Goal: Find specific page/section: Find specific page/section

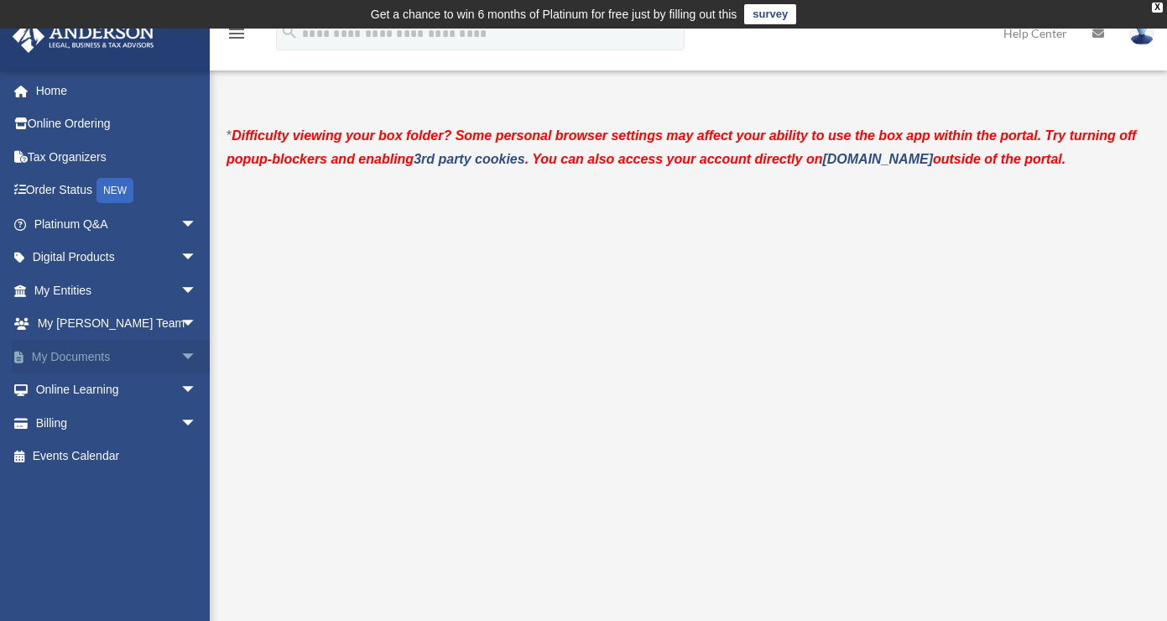
click at [180, 351] on span "arrow_drop_down" at bounding box center [197, 357] width 34 height 34
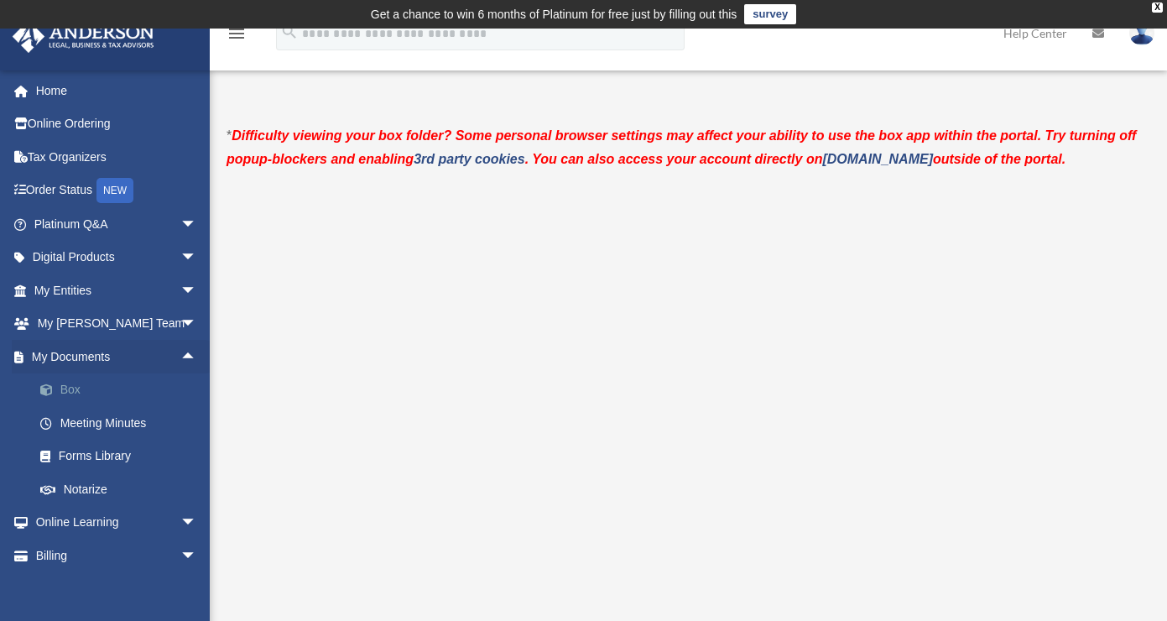
click at [142, 389] on link "Box" at bounding box center [122, 390] width 199 height 34
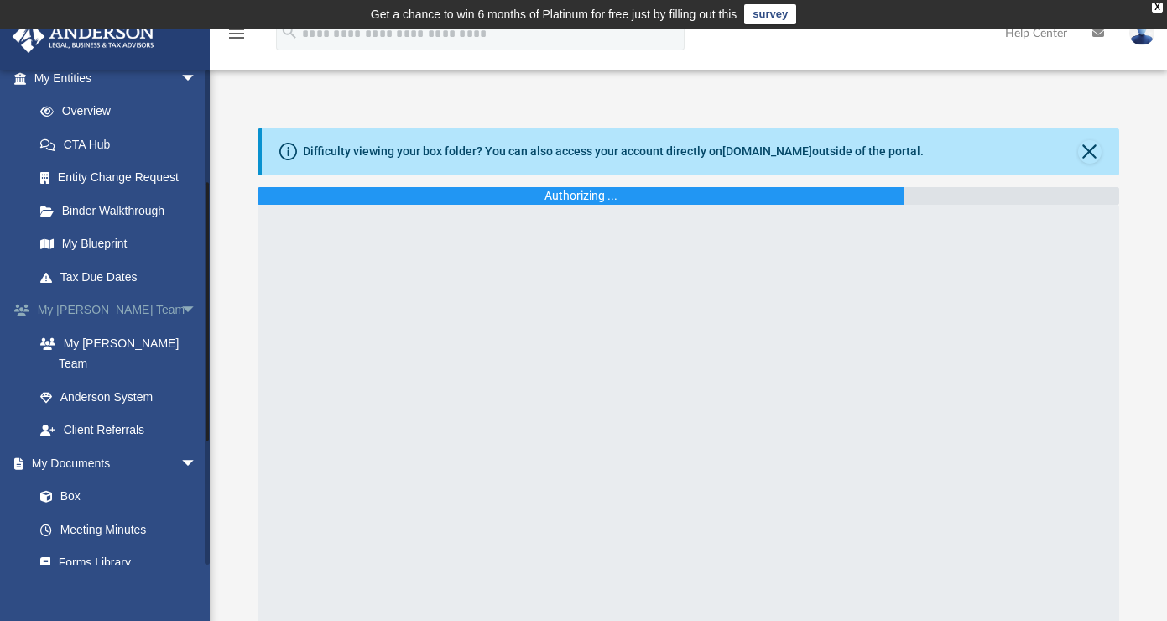
scroll to position [214, 0]
click at [70, 478] on link "Box" at bounding box center [122, 495] width 199 height 34
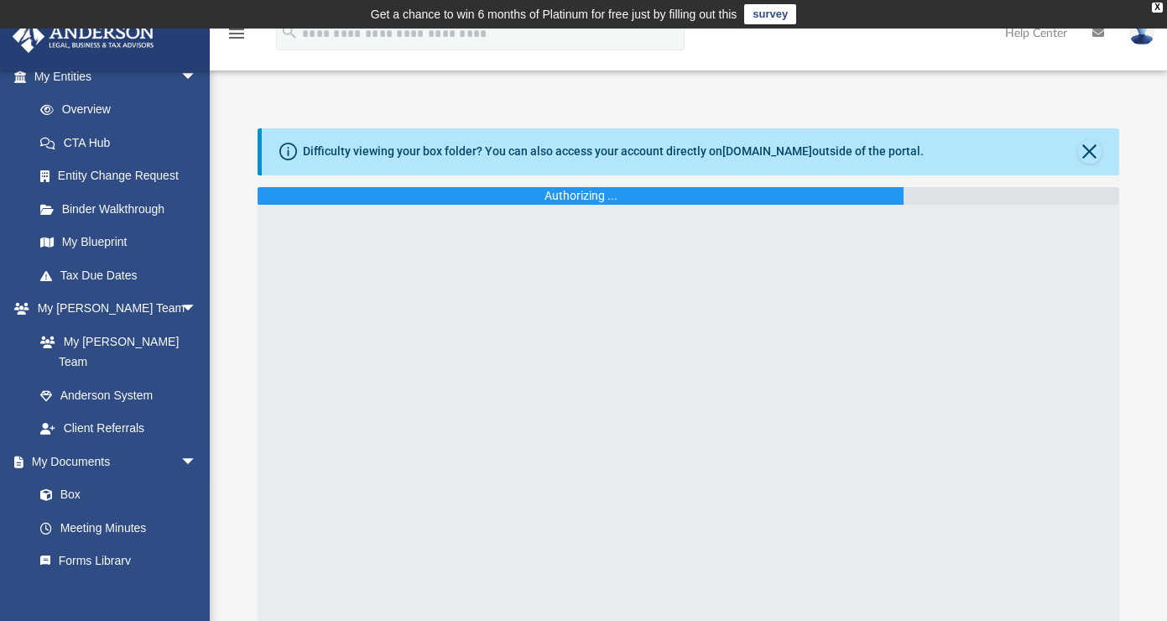
click at [531, 201] on div "Authorizing ..." at bounding box center [581, 196] width 646 height 18
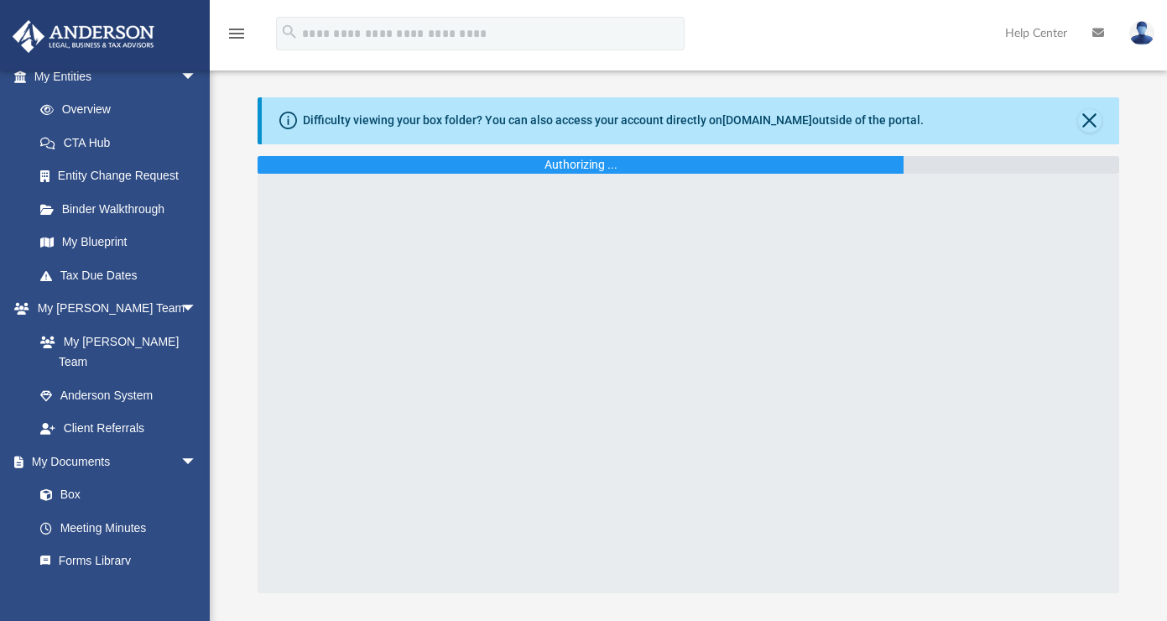
scroll to position [0, 0]
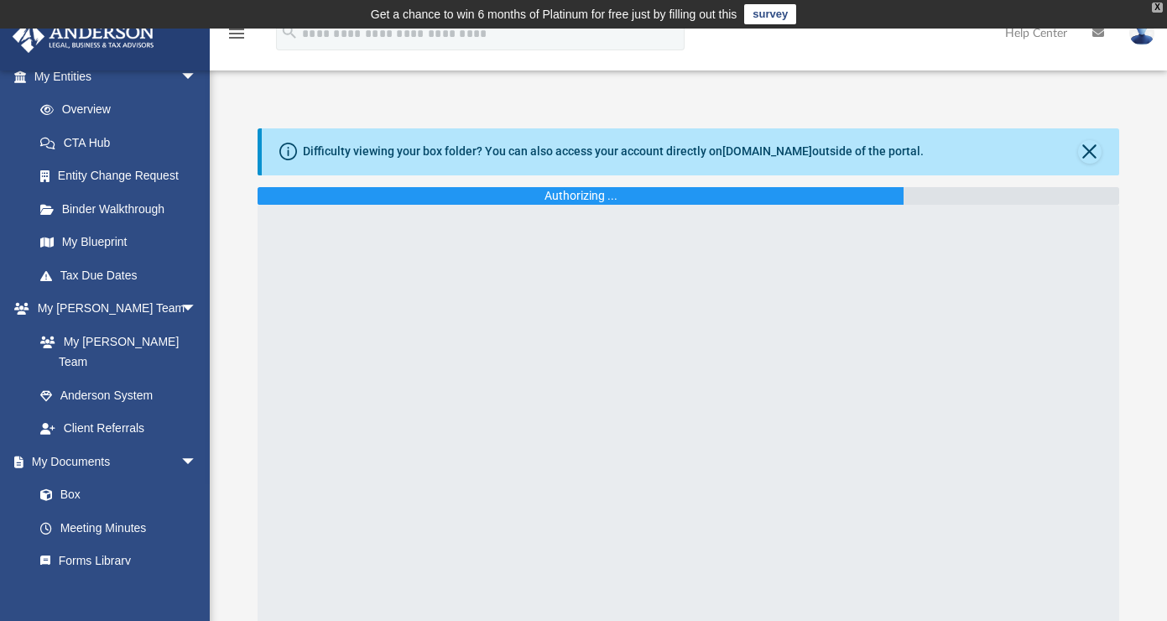
click at [1160, 10] on div "X" at bounding box center [1157, 8] width 11 height 10
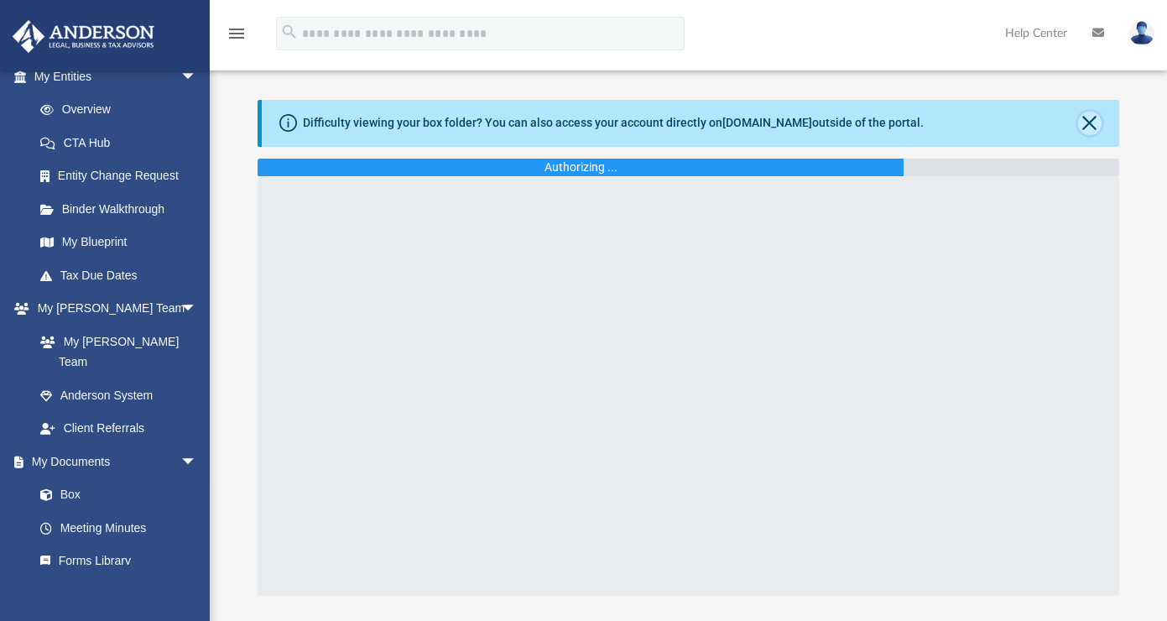
click at [1088, 117] on button "Close" at bounding box center [1089, 123] width 23 height 23
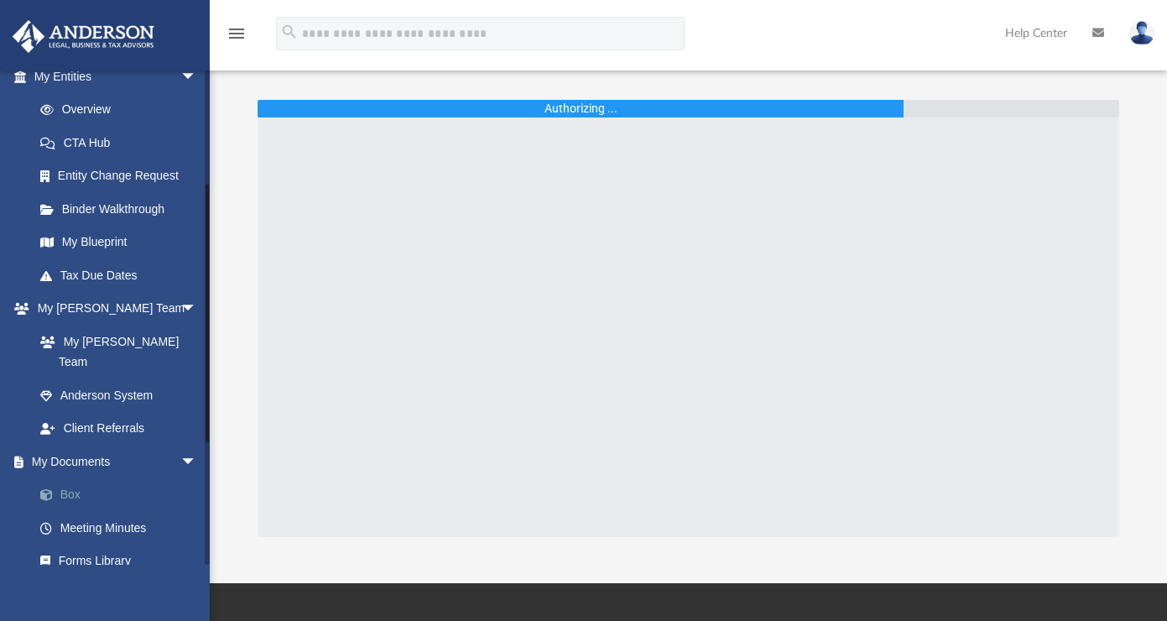
click at [76, 478] on link "Box" at bounding box center [122, 495] width 199 height 34
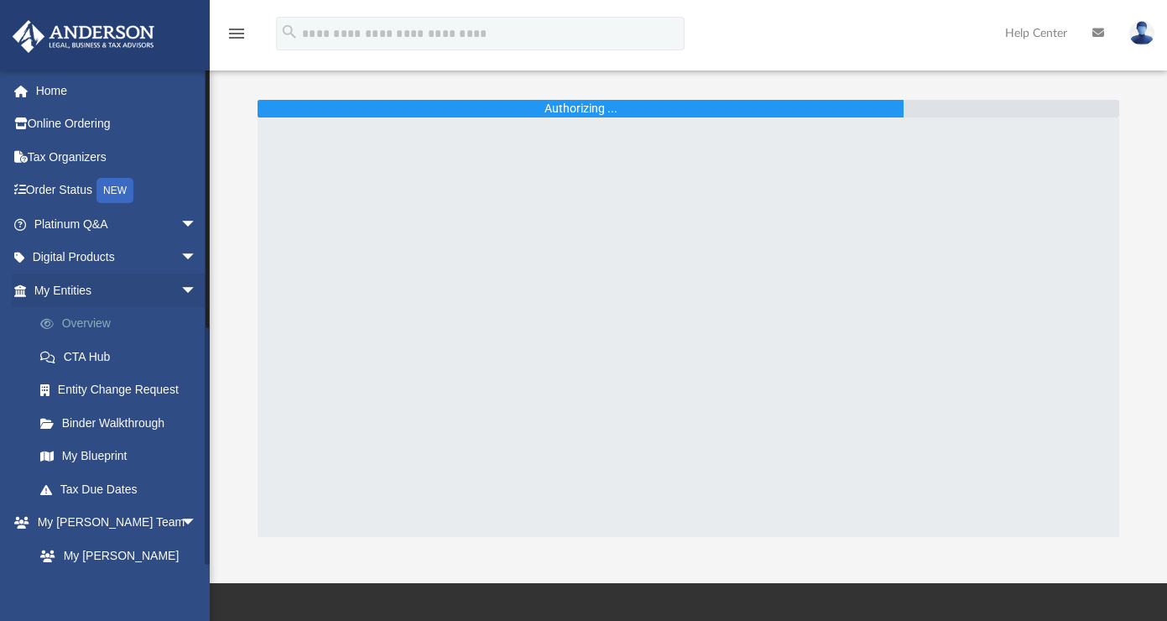
click at [89, 322] on link "Overview" at bounding box center [122, 324] width 199 height 34
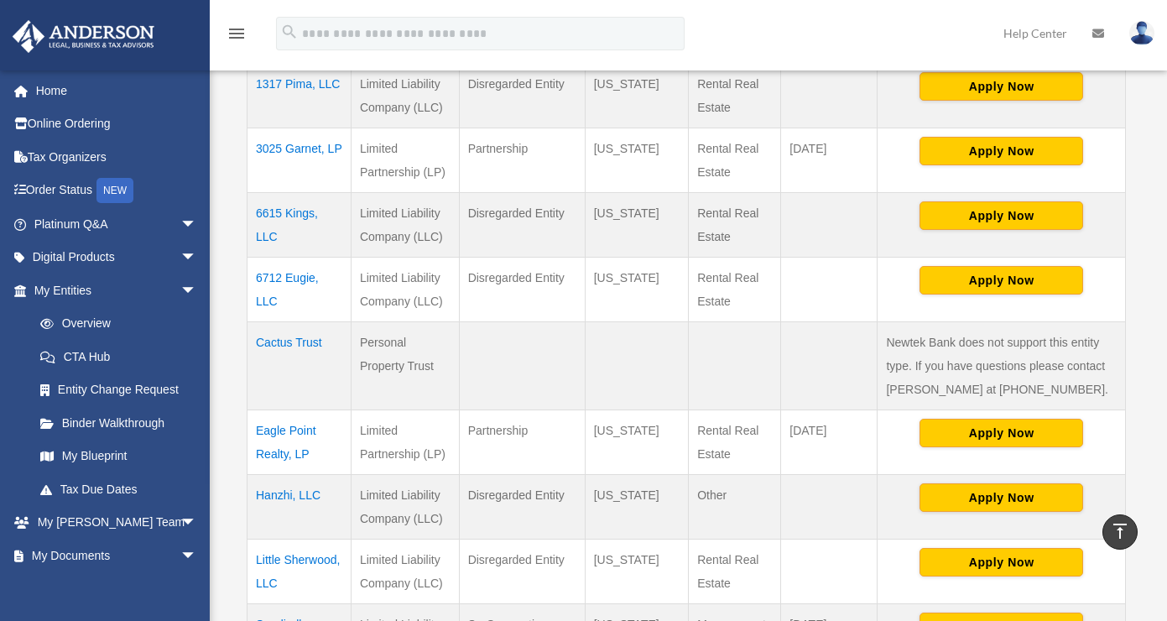
scroll to position [393, 0]
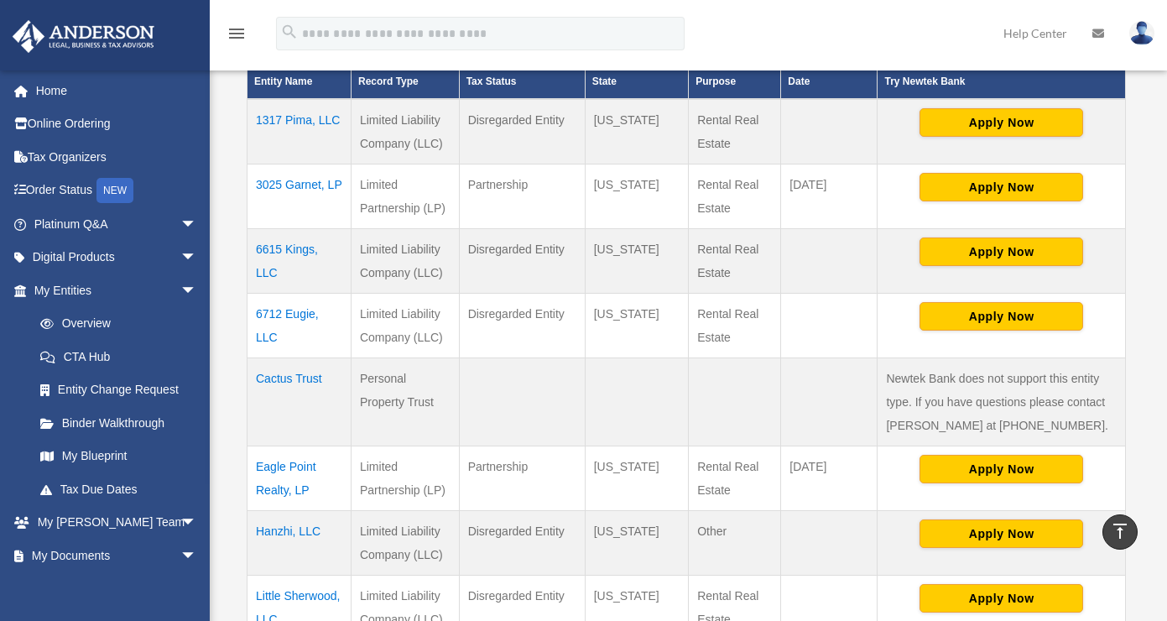
click at [291, 185] on td "3025 Garnet, LP" at bounding box center [299, 196] width 104 height 65
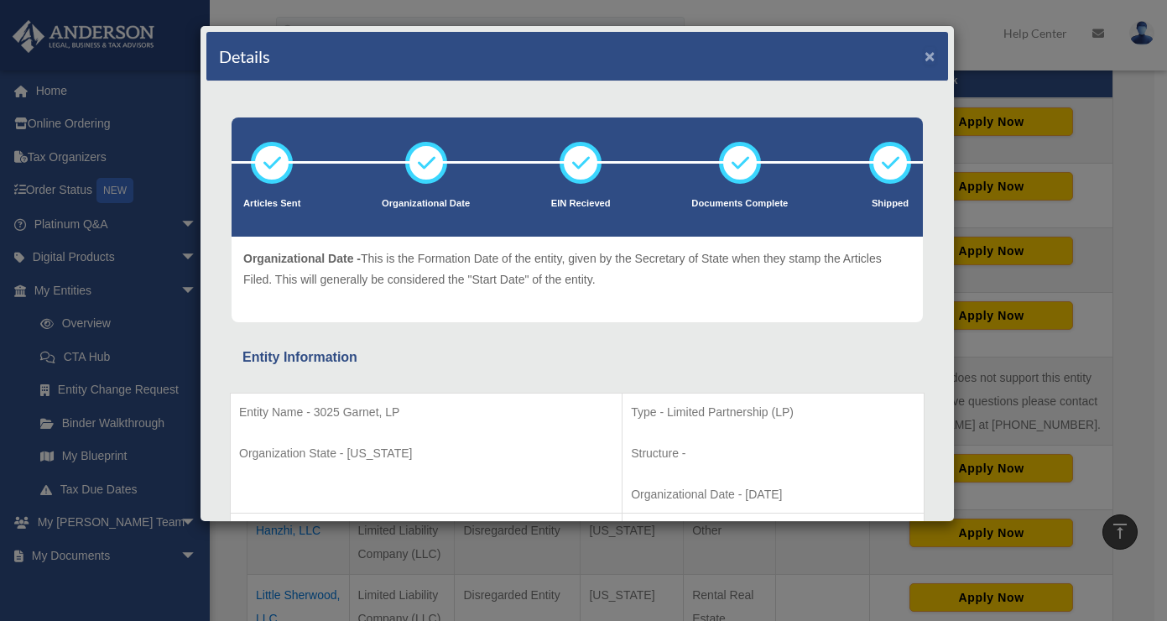
click at [924, 53] on button "×" at bounding box center [929, 56] width 11 height 18
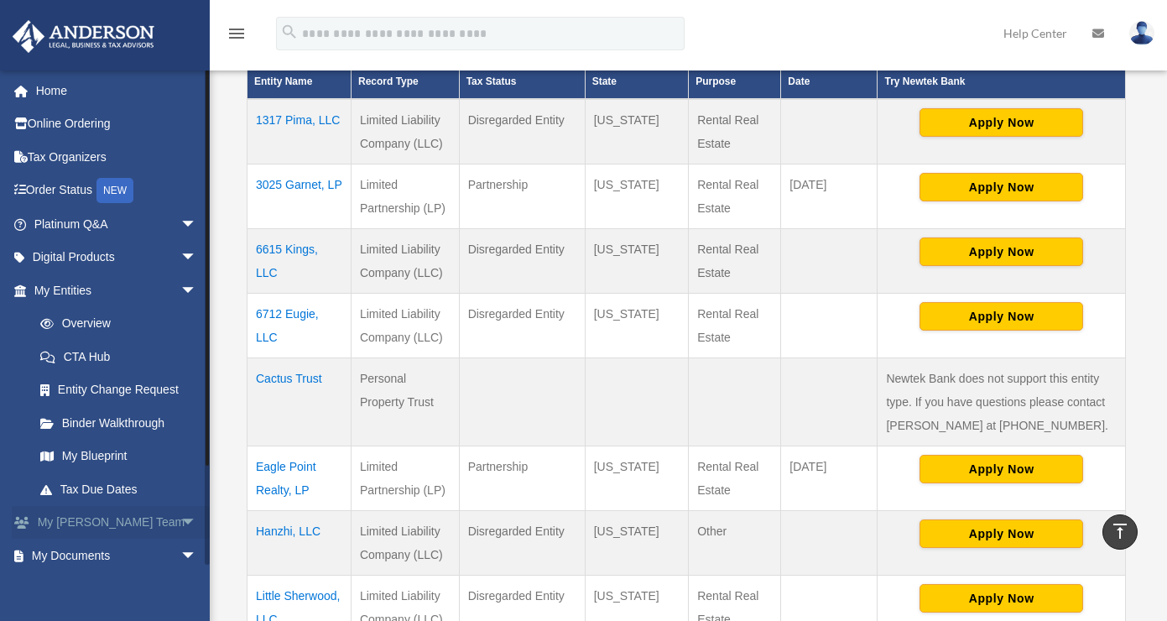
click at [180, 521] on span "arrow_drop_down" at bounding box center [197, 523] width 34 height 34
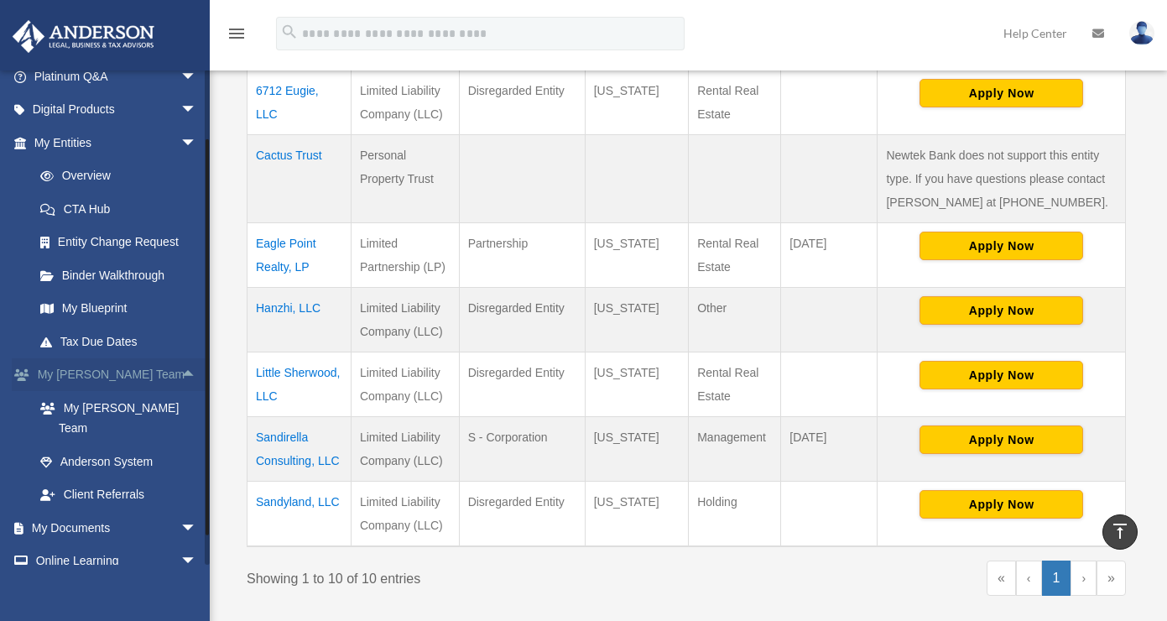
scroll to position [159, 0]
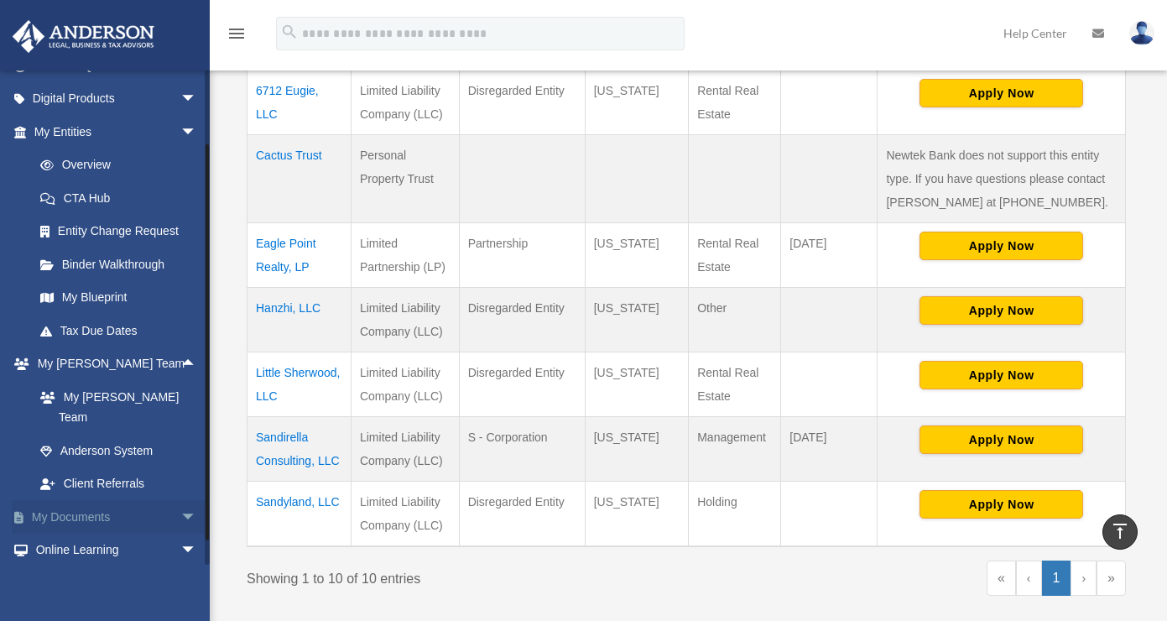
click at [180, 500] on span "arrow_drop_down" at bounding box center [197, 517] width 34 height 34
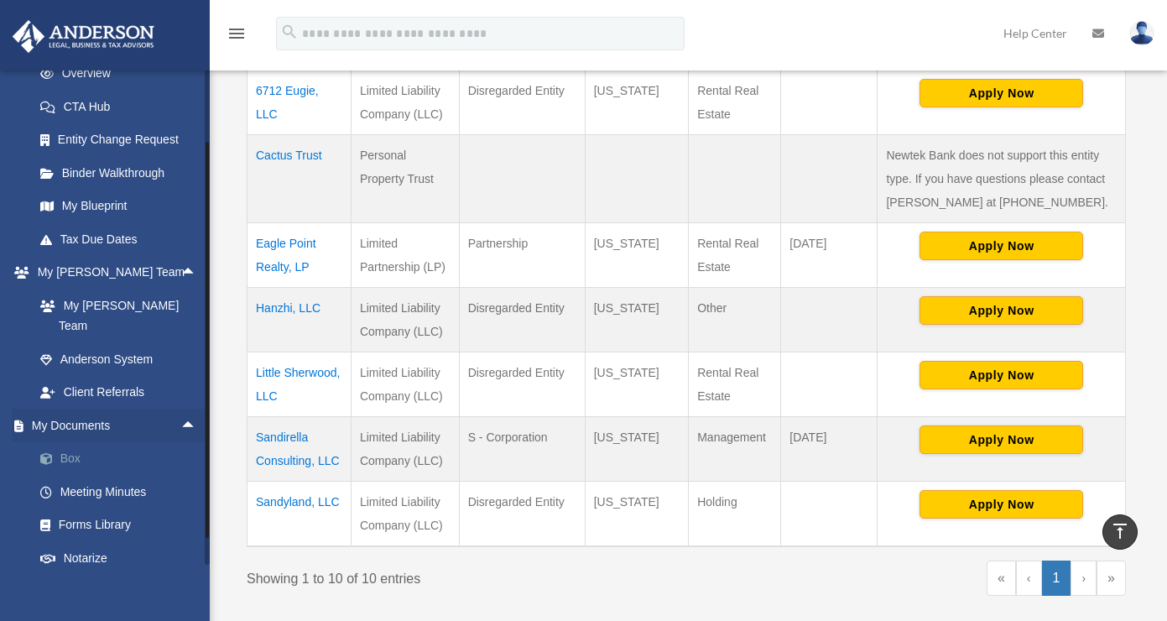
scroll to position [289, 0]
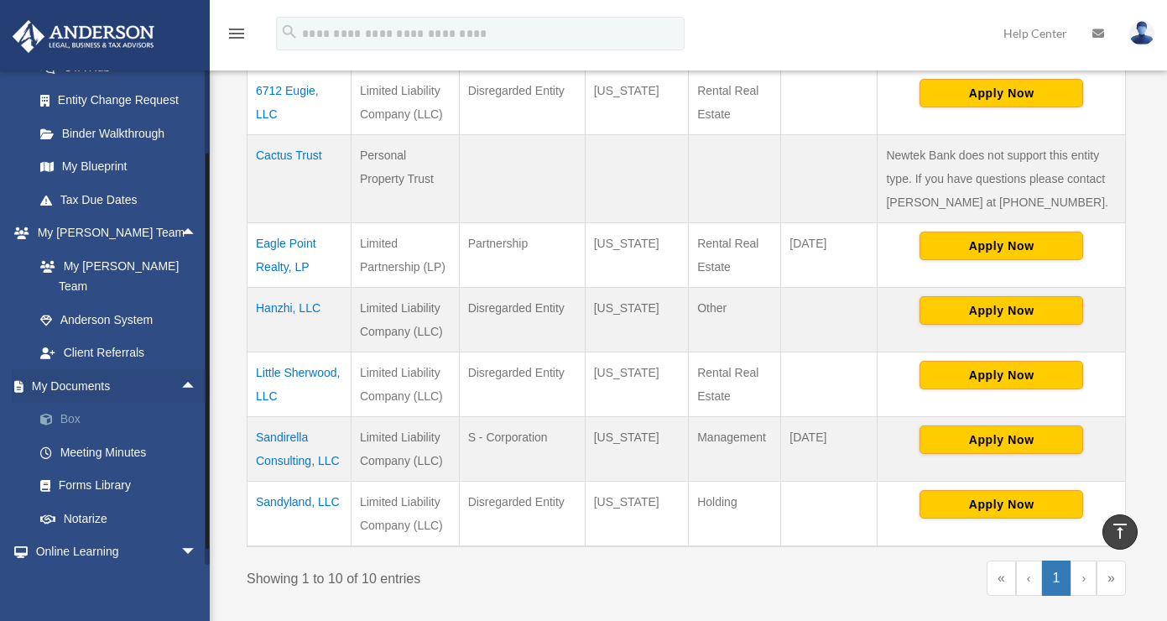
click at [81, 405] on link "Box" at bounding box center [122, 420] width 199 height 34
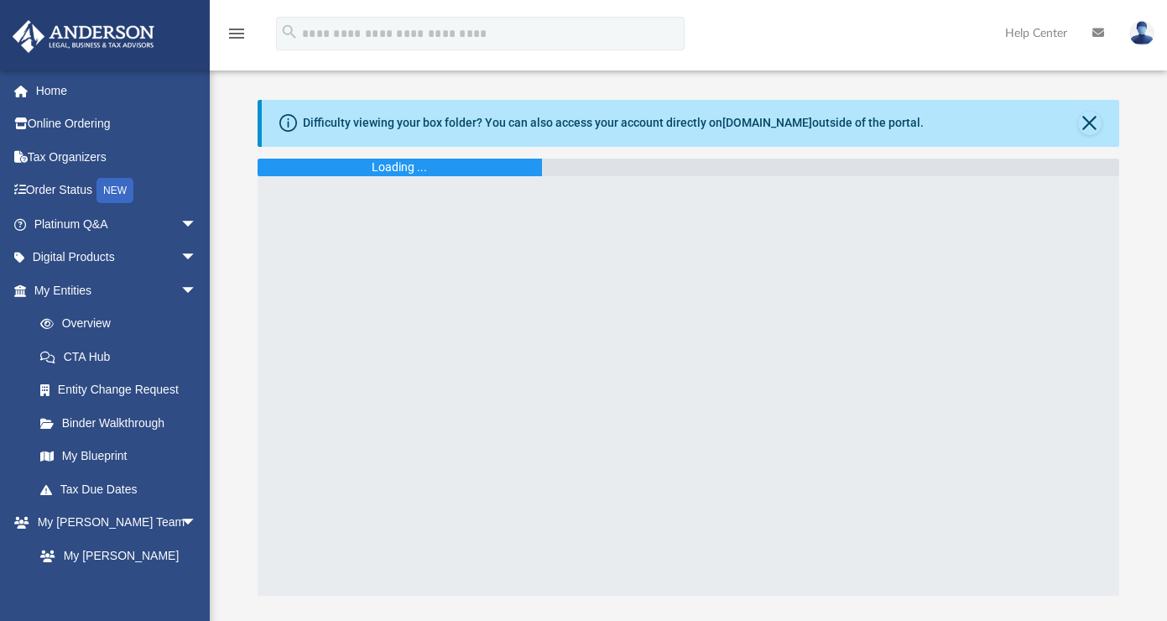
click at [81, 406] on link "Binder Walkthrough" at bounding box center [122, 423] width 199 height 34
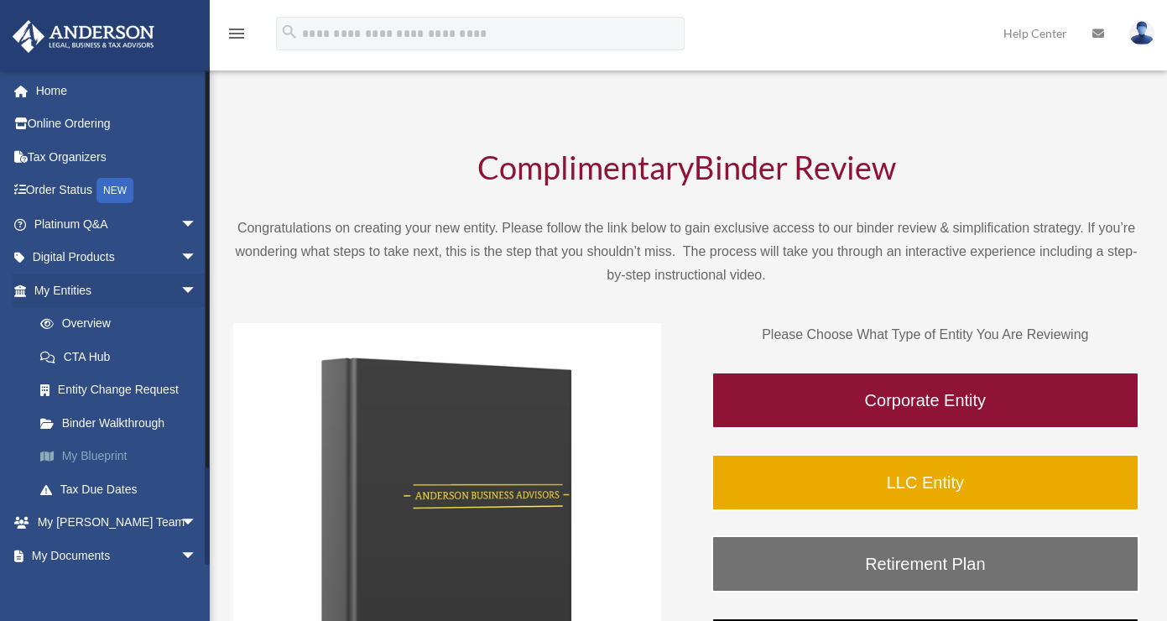
scroll to position [111, 0]
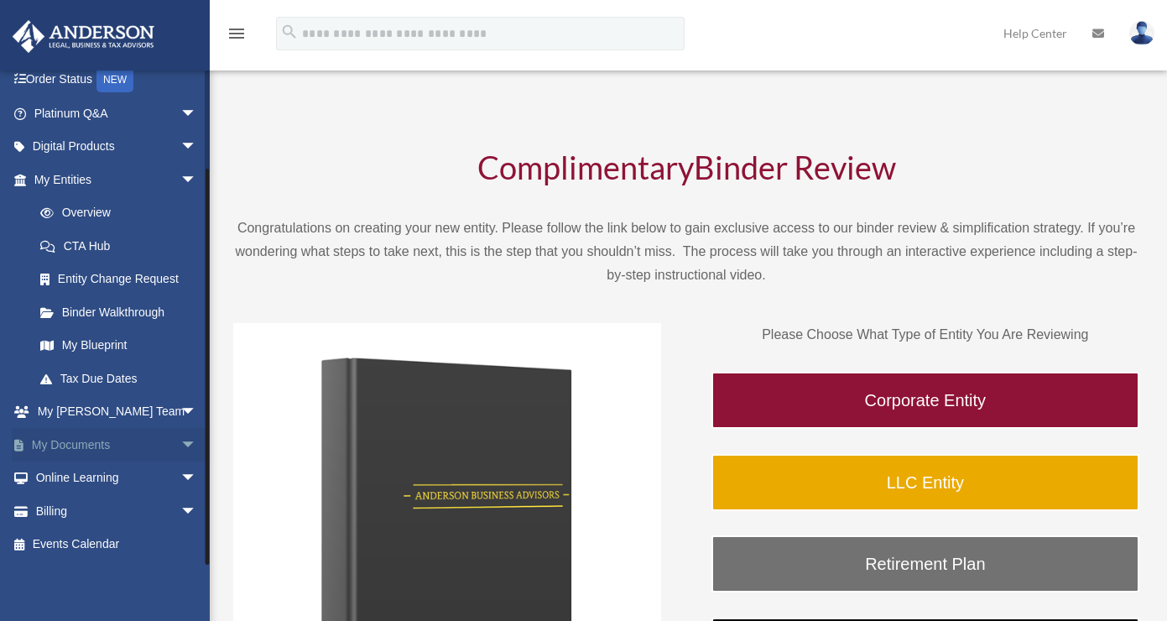
click at [180, 444] on span "arrow_drop_down" at bounding box center [197, 445] width 34 height 34
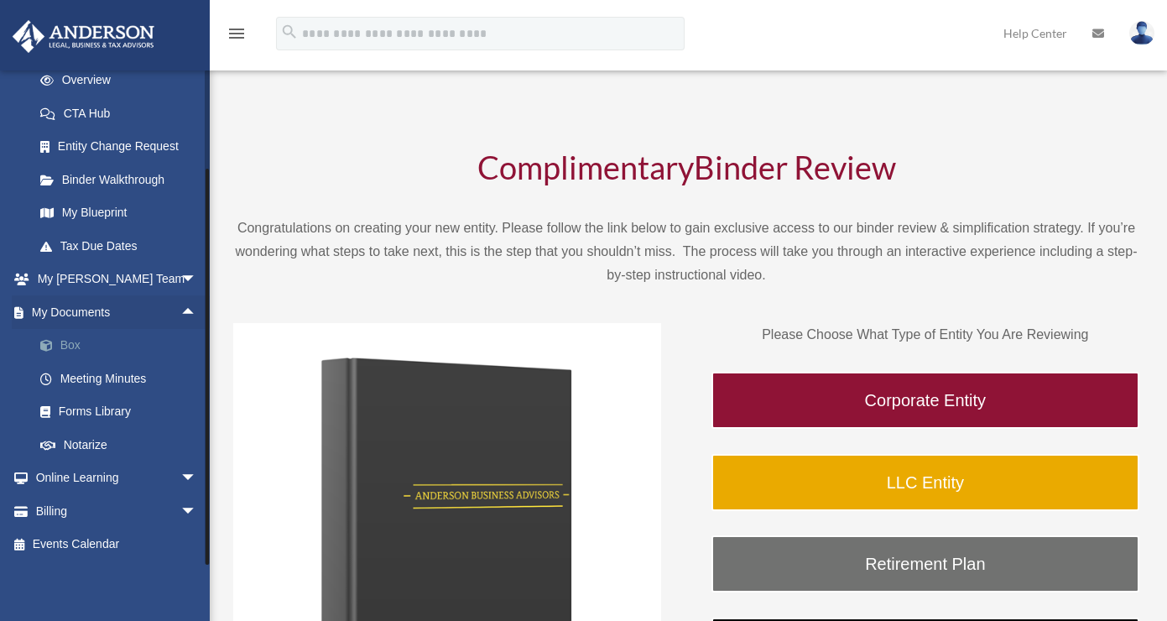
click at [70, 346] on link "Box" at bounding box center [122, 346] width 199 height 34
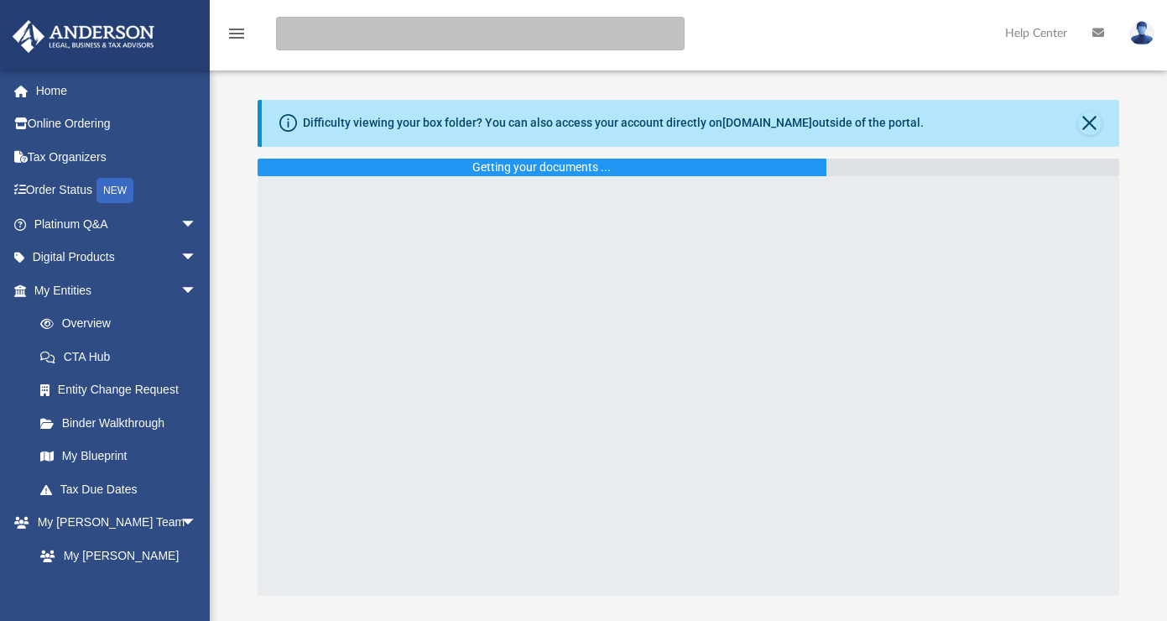
click at [333, 40] on input "search" at bounding box center [480, 34] width 408 height 34
type input "****"
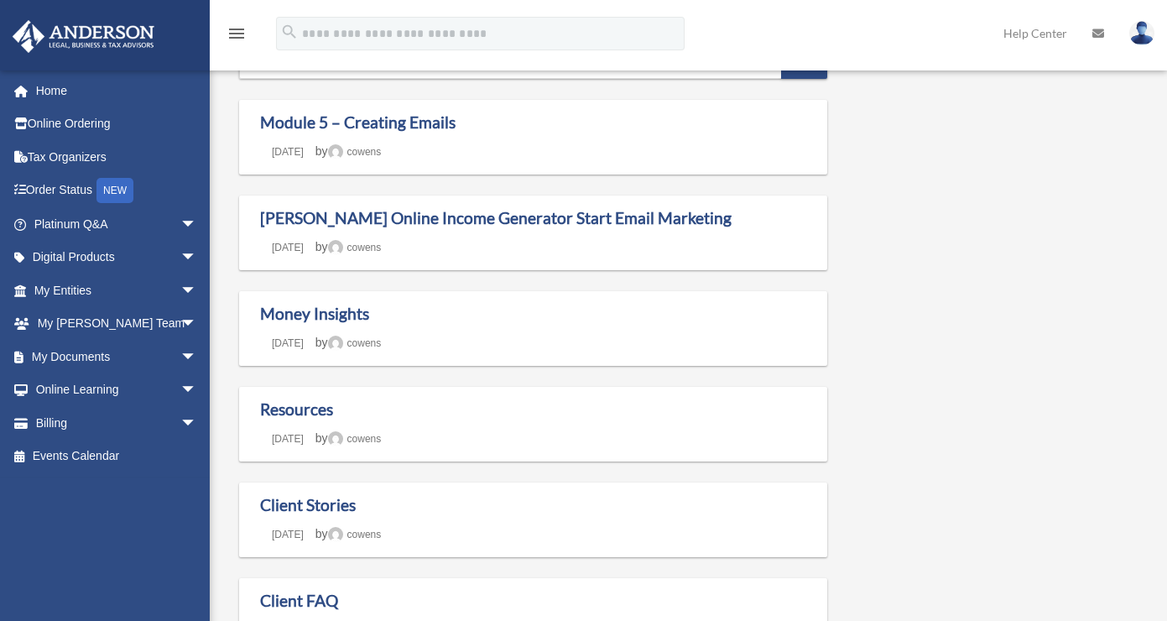
scroll to position [376, 0]
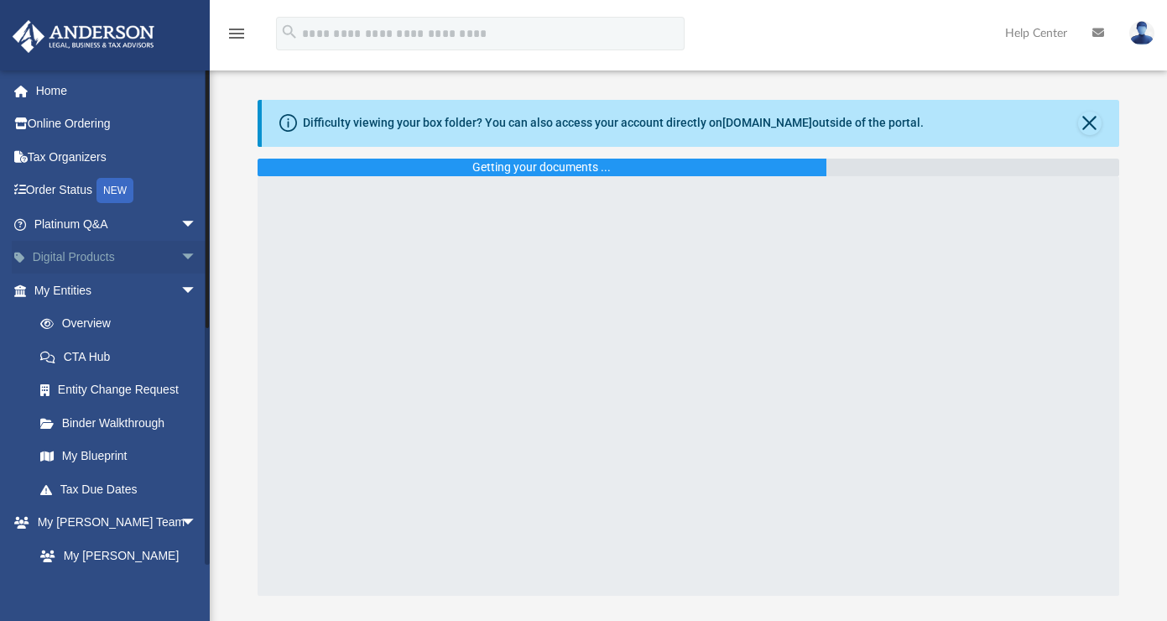
click at [180, 255] on span "arrow_drop_down" at bounding box center [197, 258] width 34 height 34
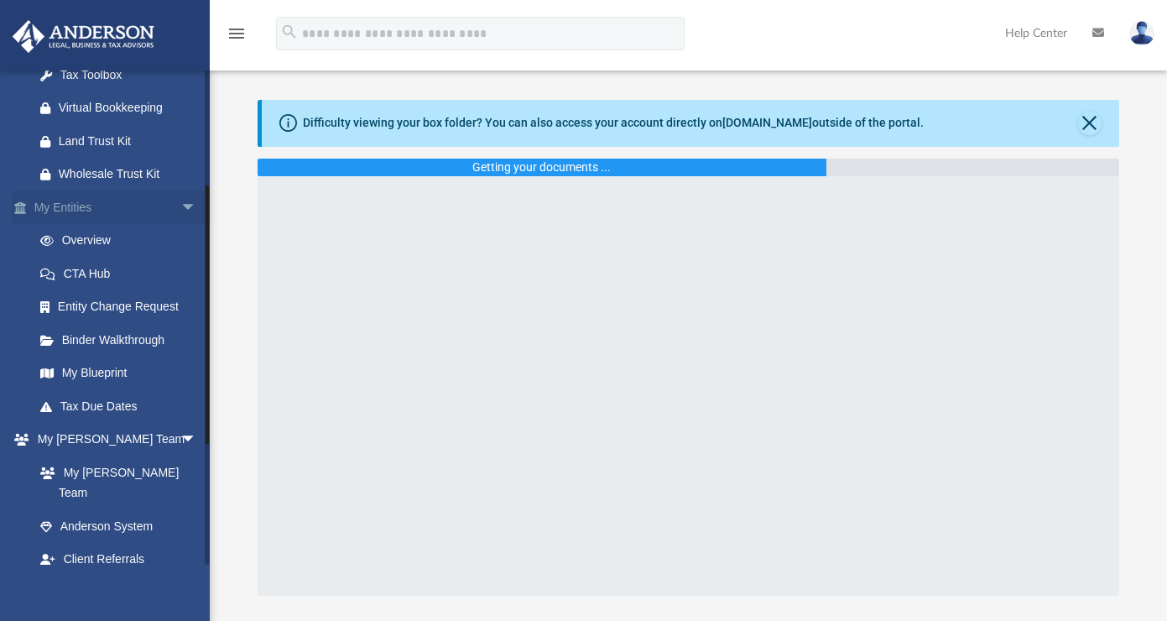
scroll to position [281, 0]
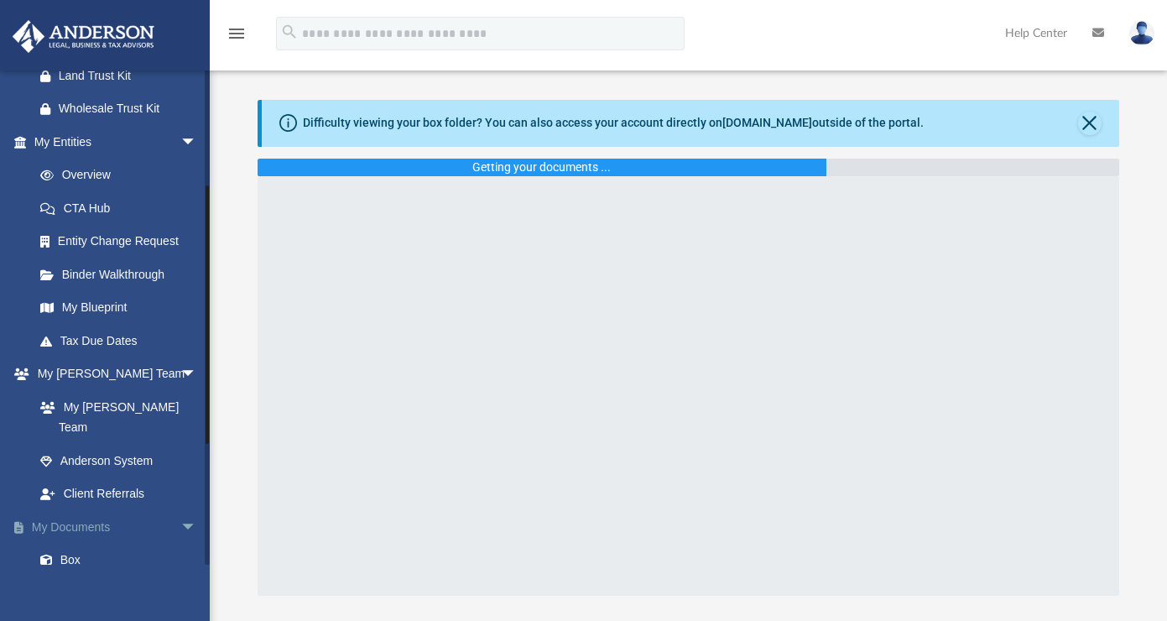
click at [180, 510] on span "arrow_drop_down" at bounding box center [197, 527] width 34 height 34
click at [180, 510] on span "arrow_drop_up" at bounding box center [197, 527] width 34 height 34
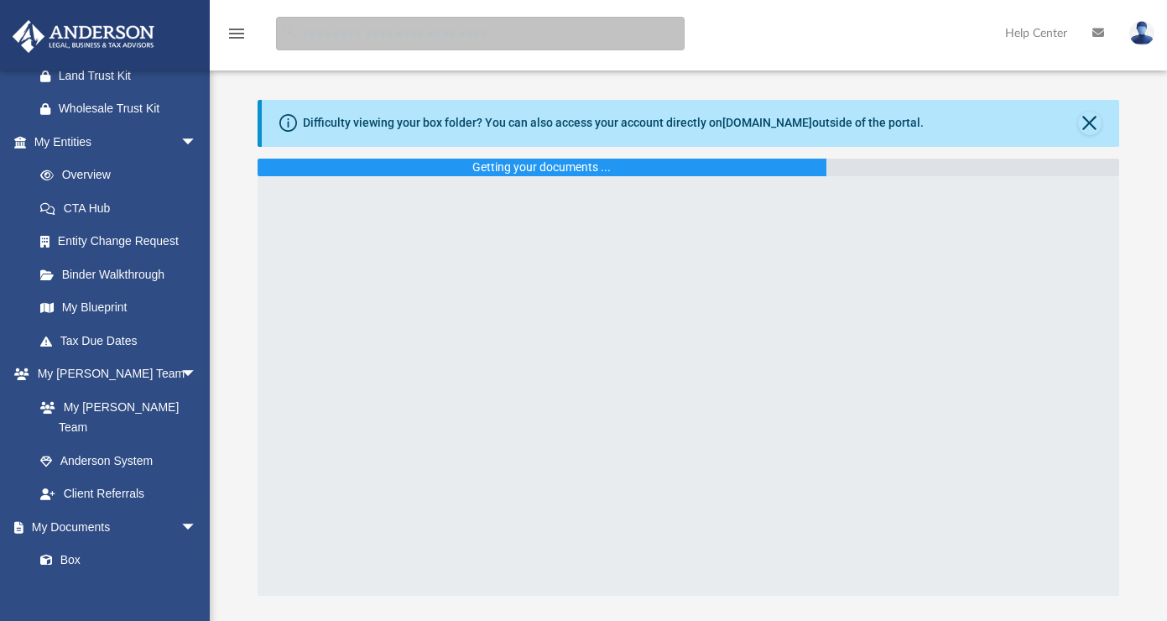
click at [382, 49] on input "search" at bounding box center [480, 34] width 408 height 34
type input "****"
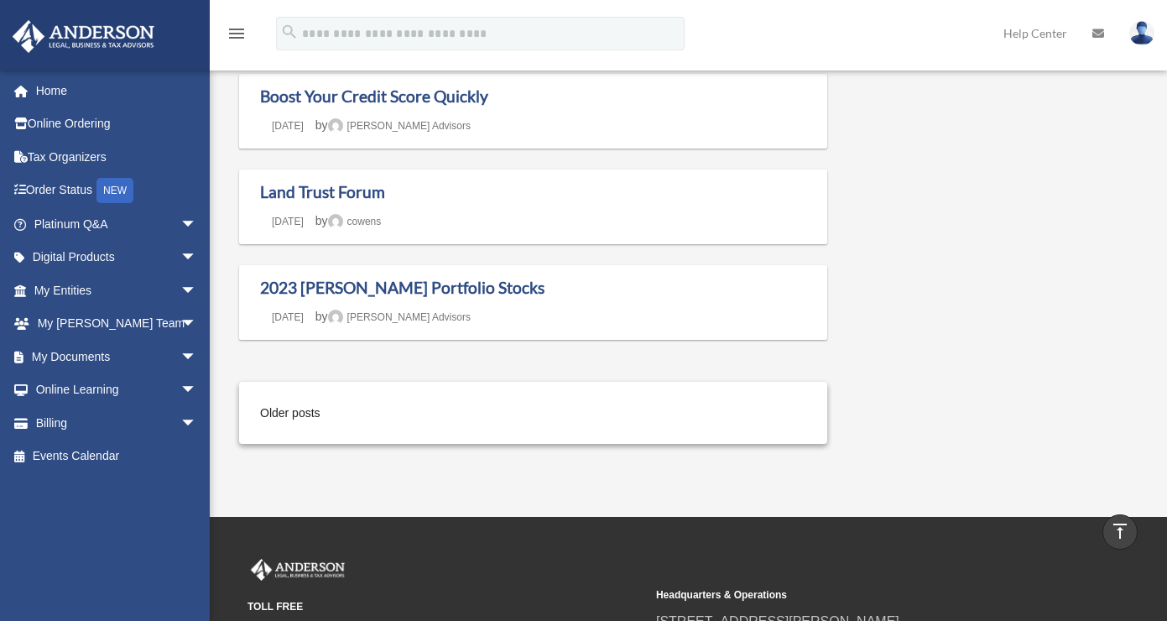
scroll to position [1350, 0]
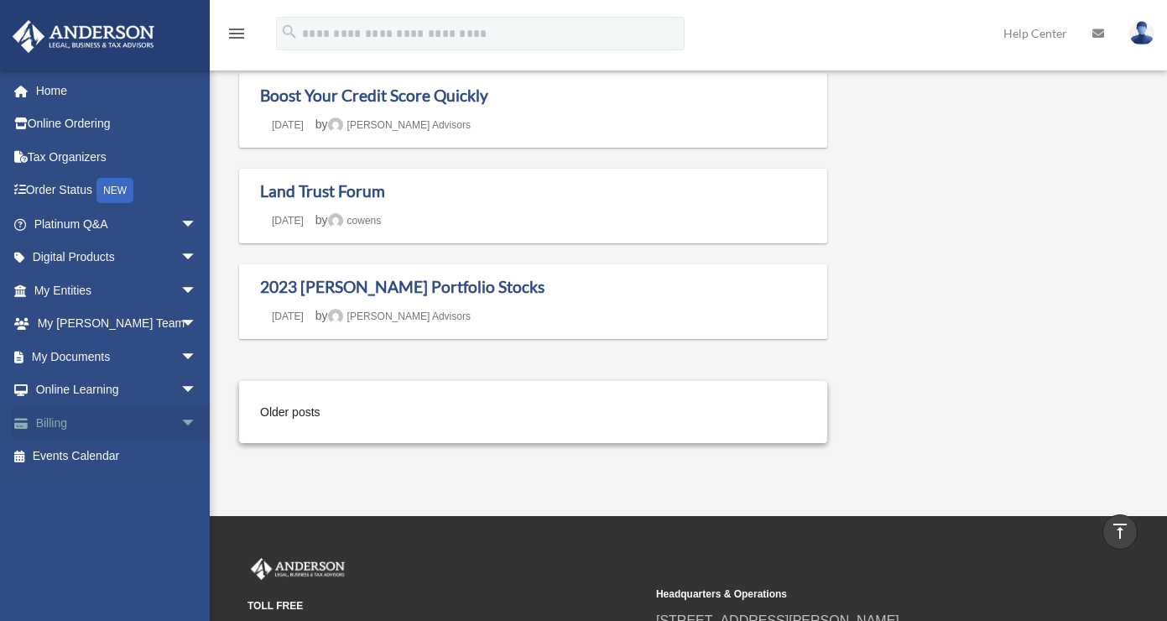
click at [180, 421] on span "arrow_drop_down" at bounding box center [197, 423] width 34 height 34
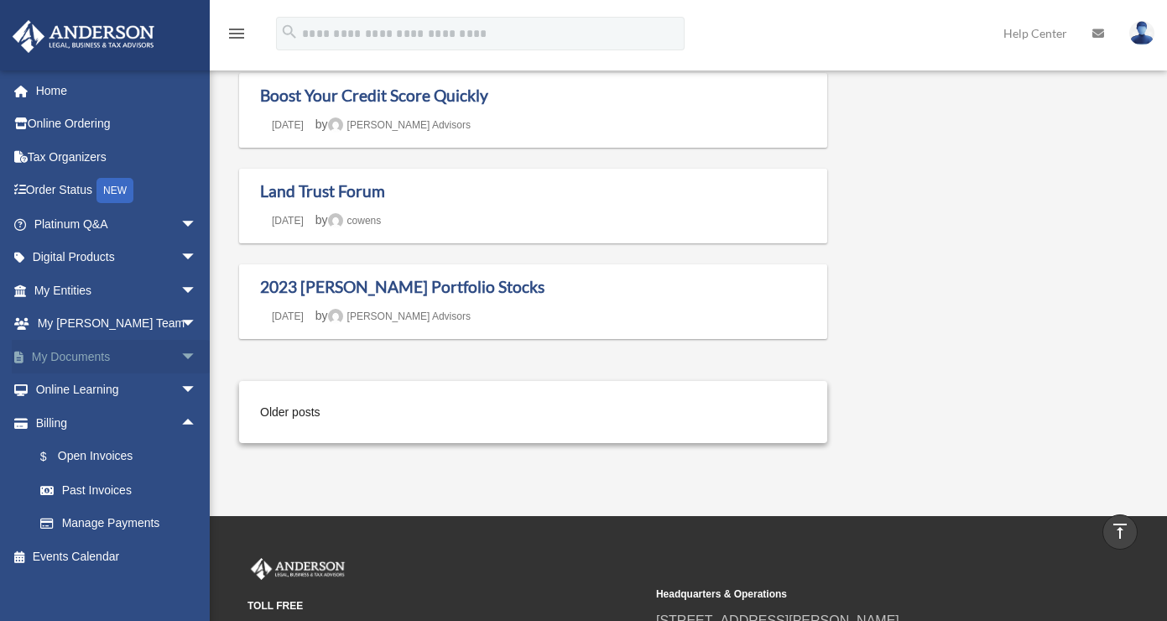
click at [180, 359] on span "arrow_drop_down" at bounding box center [197, 357] width 34 height 34
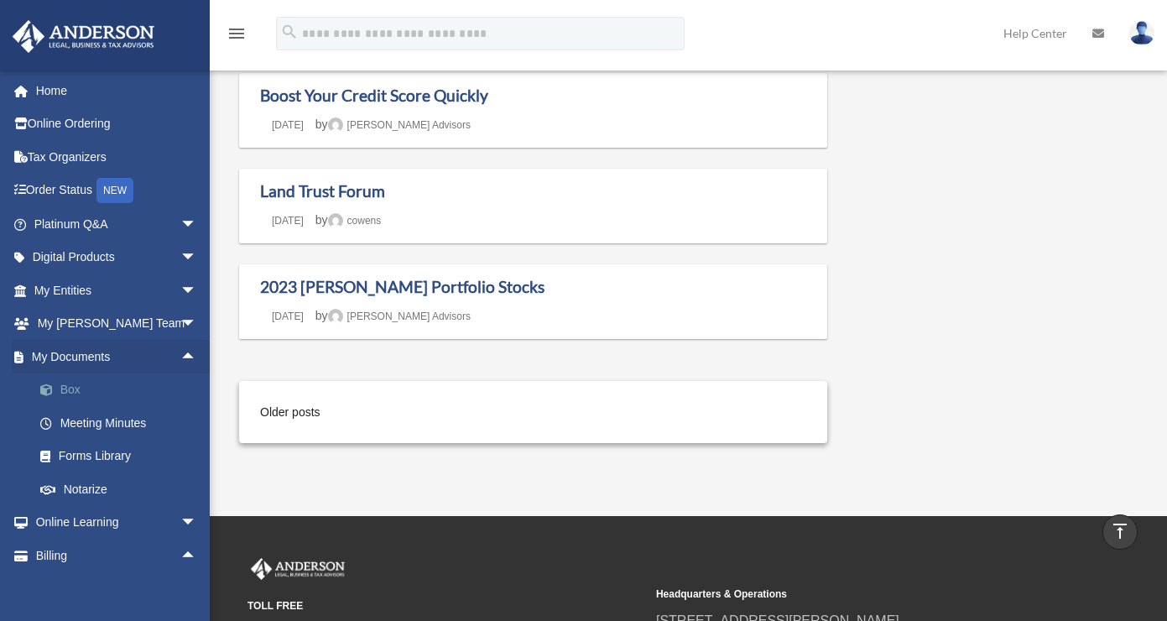
click at [67, 395] on link "Box" at bounding box center [122, 390] width 199 height 34
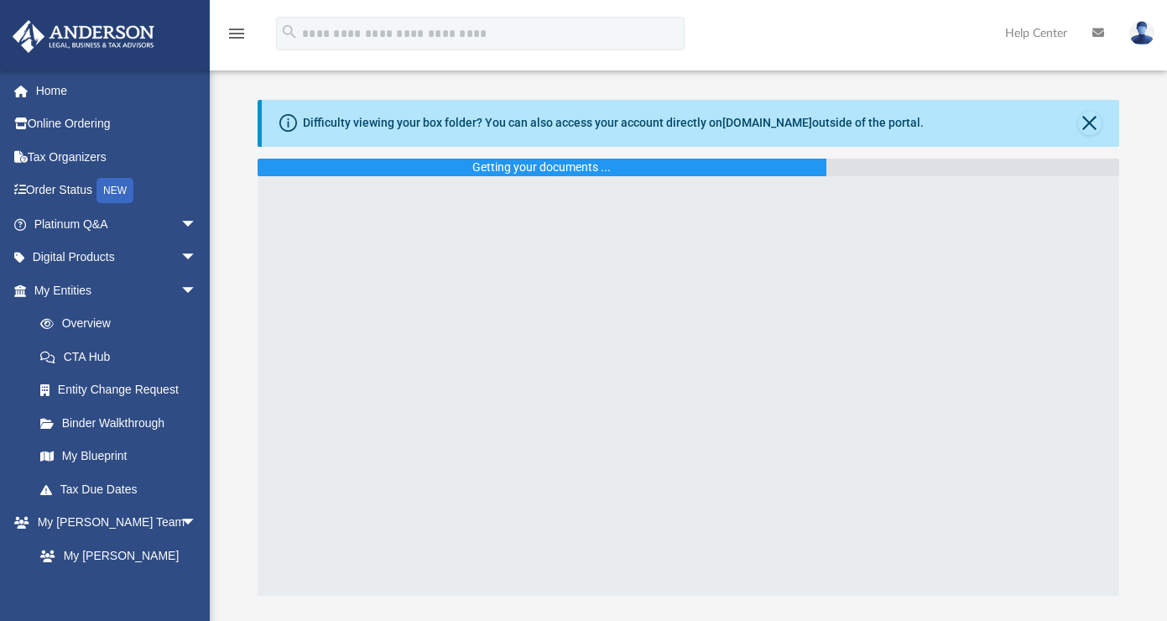
click at [1150, 32] on img at bounding box center [1141, 33] width 25 height 24
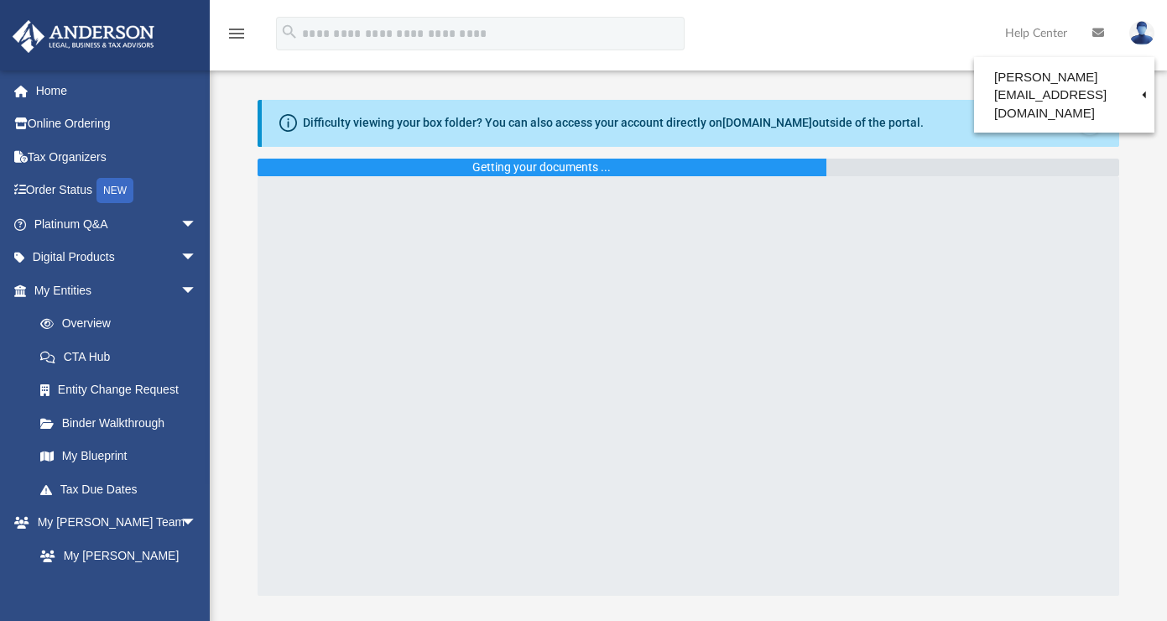
click at [1137, 150] on div "Difficulty viewing your box folder? You can also access your account directly o…" at bounding box center [688, 348] width 957 height 496
